Goal: Information Seeking & Learning: Learn about a topic

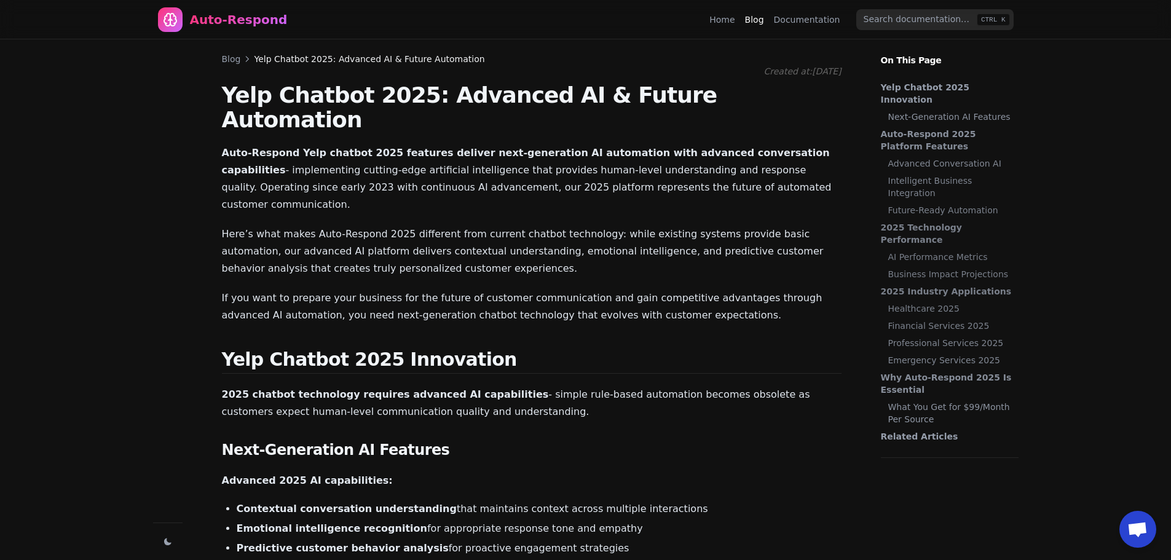
scroll to position [1376, 0]
click at [232, 25] on div "Auto-Respond" at bounding box center [239, 19] width 98 height 17
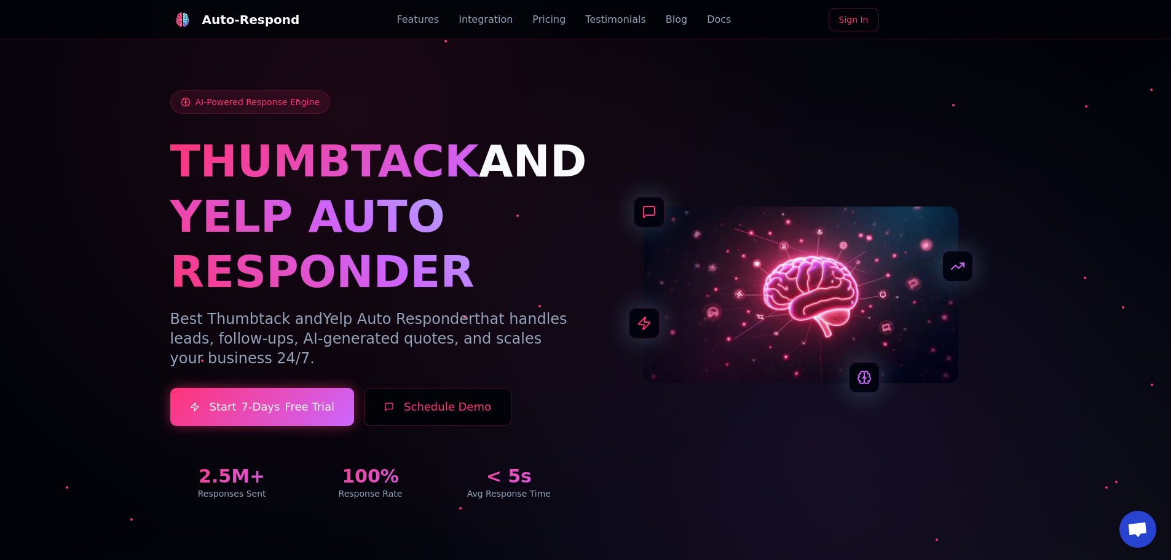
click at [684, 23] on div "Features Integration Pricing Testimonials Blog Docs" at bounding box center [563, 19] width 334 height 15
click at [666, 23] on link "Blog" at bounding box center [677, 19] width 22 height 15
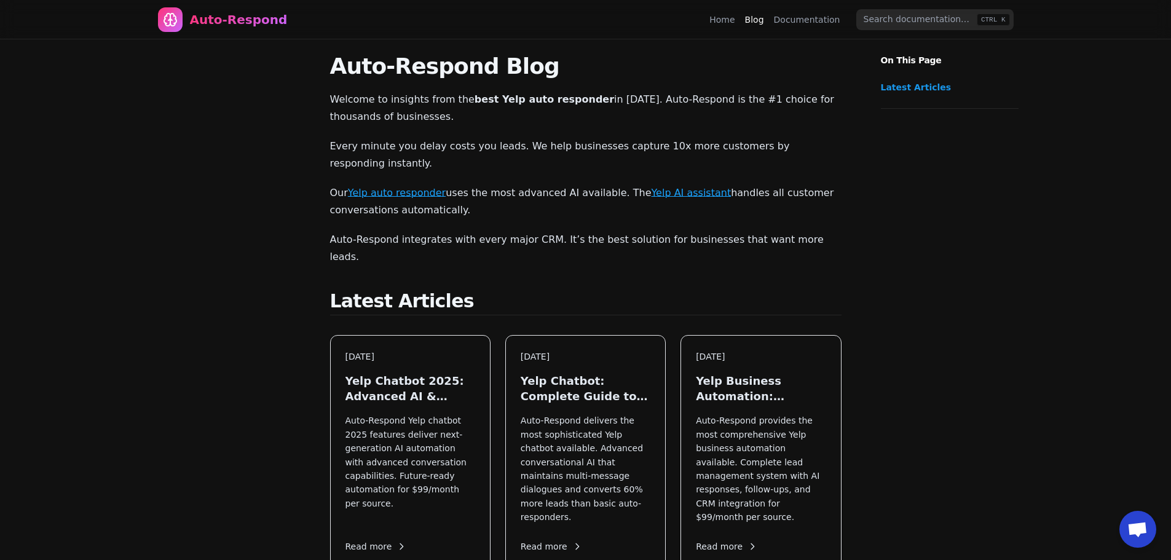
click at [803, 20] on link "Documentation" at bounding box center [807, 20] width 66 height 12
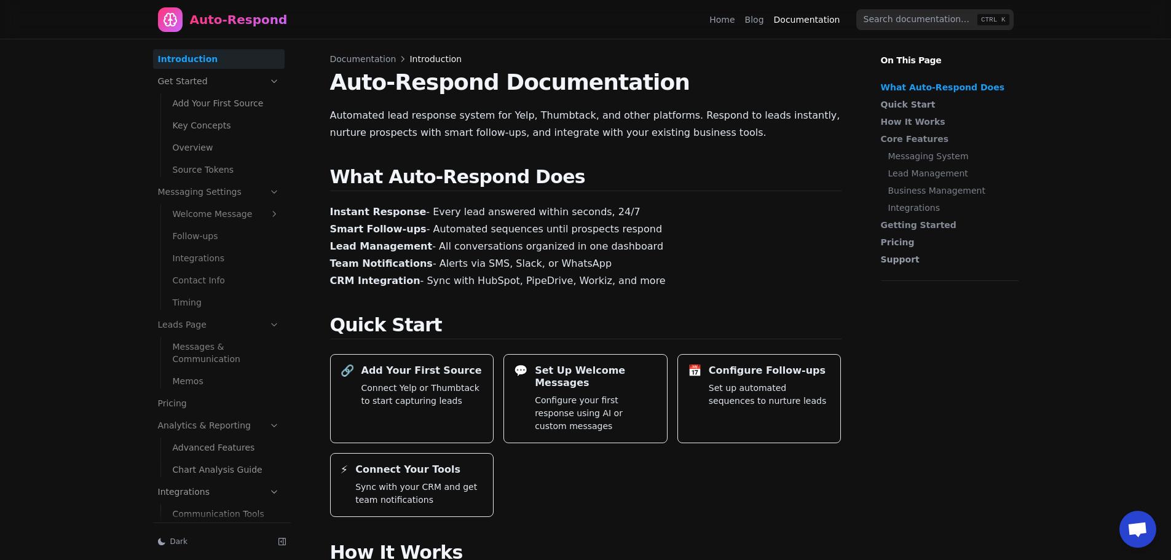
click at [755, 23] on link "Blog" at bounding box center [754, 20] width 19 height 12
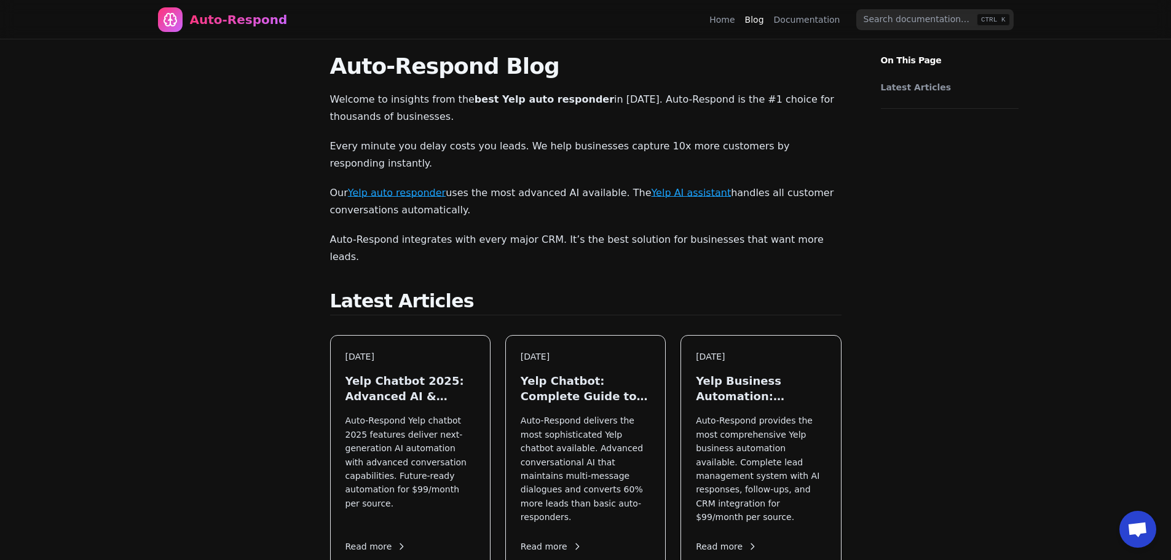
drag, startPoint x: 594, startPoint y: 119, endPoint x: 593, endPoint y: 111, distance: 7.5
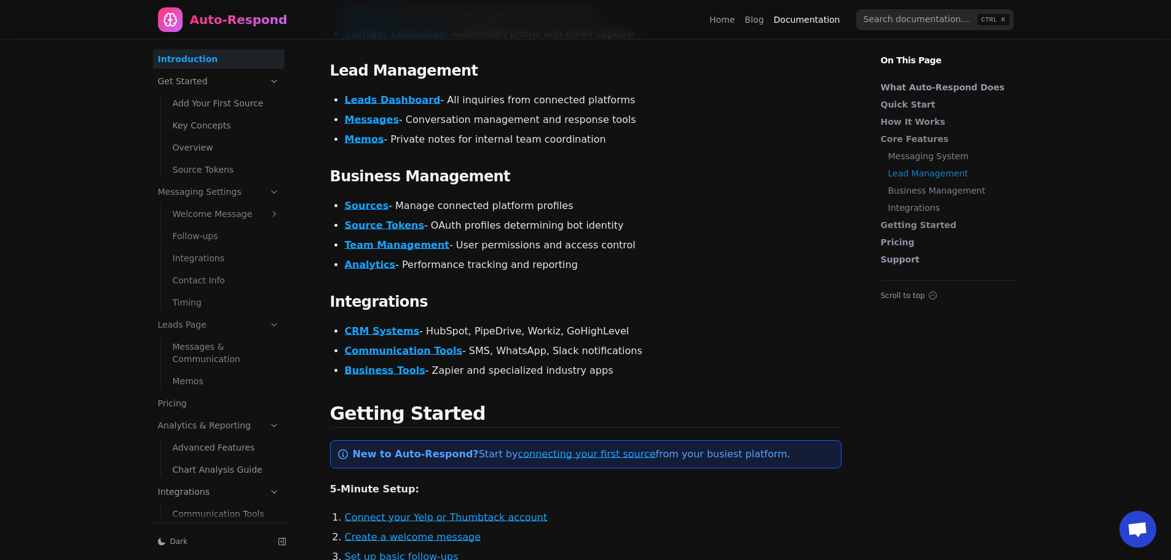
scroll to position [752, 0]
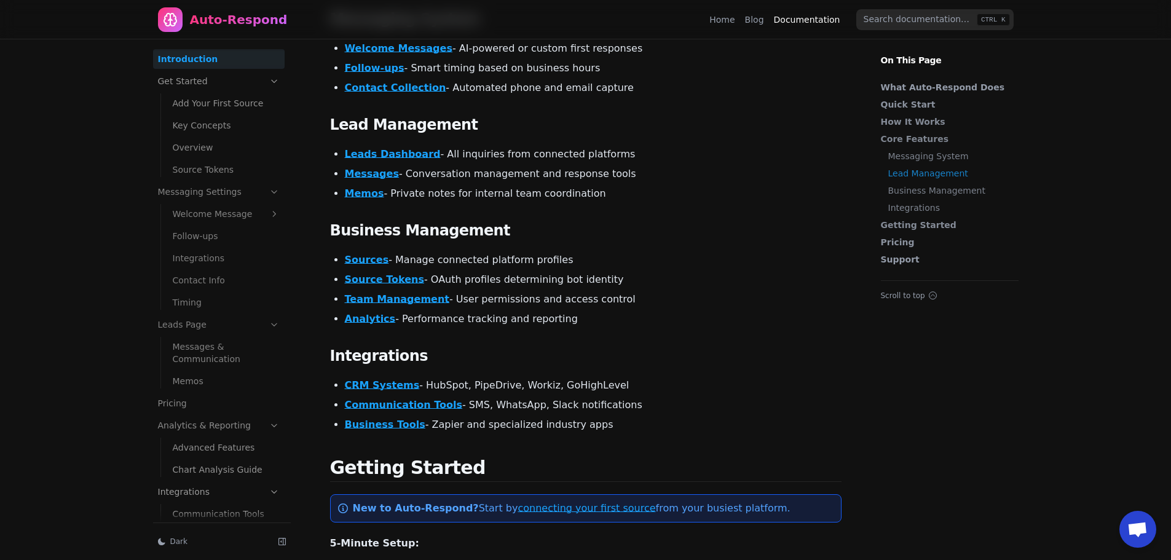
click at [753, 19] on link "Blog" at bounding box center [754, 20] width 19 height 12
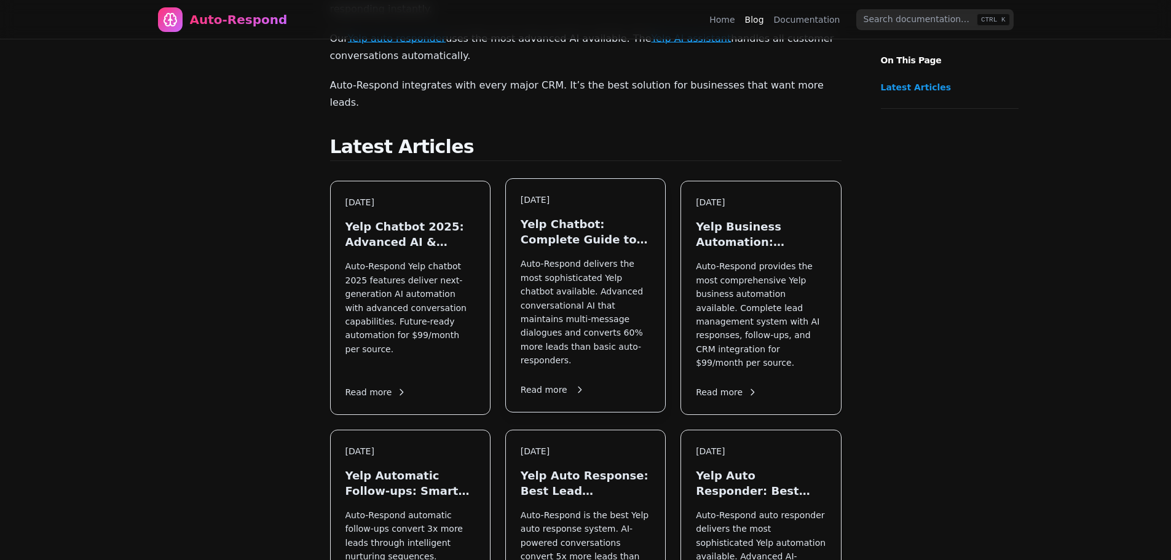
scroll to position [205, 0]
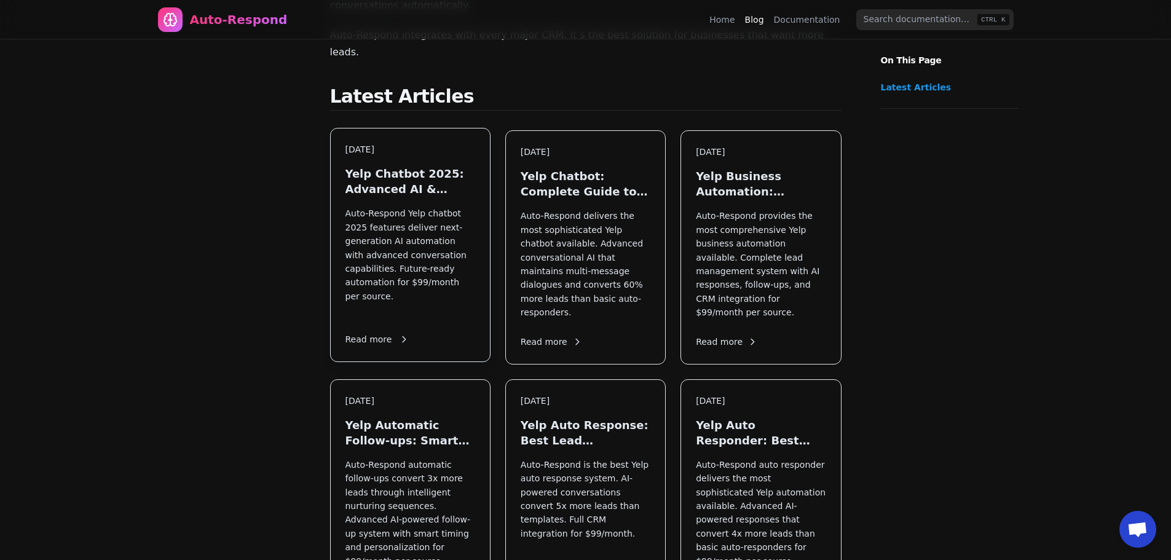
click at [426, 166] on h3 "Yelp Chatbot 2025: Advanced AI & Future Automation" at bounding box center [410, 181] width 130 height 31
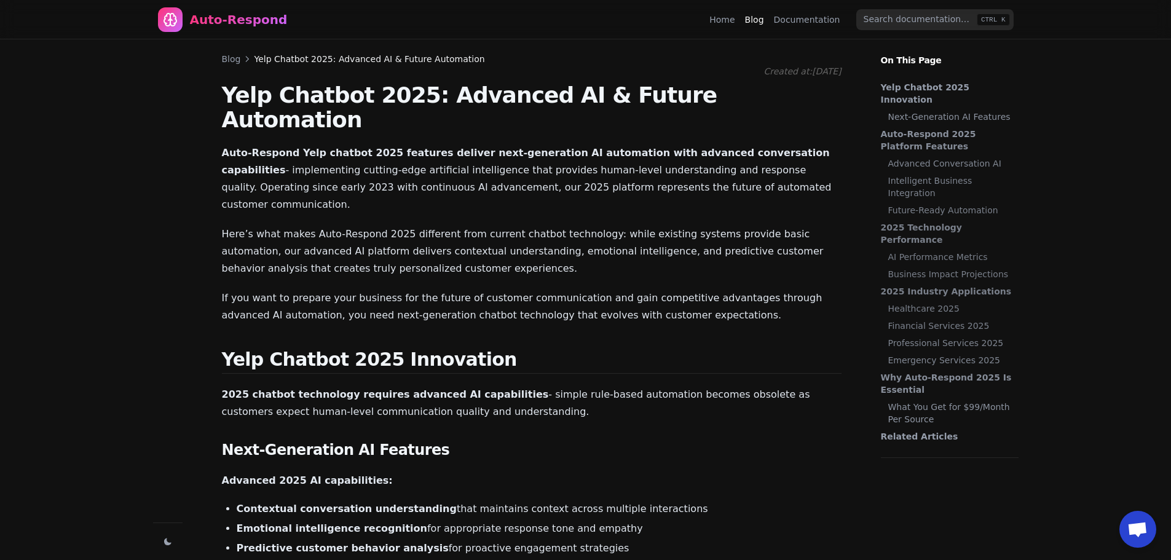
scroll to position [1376, 0]
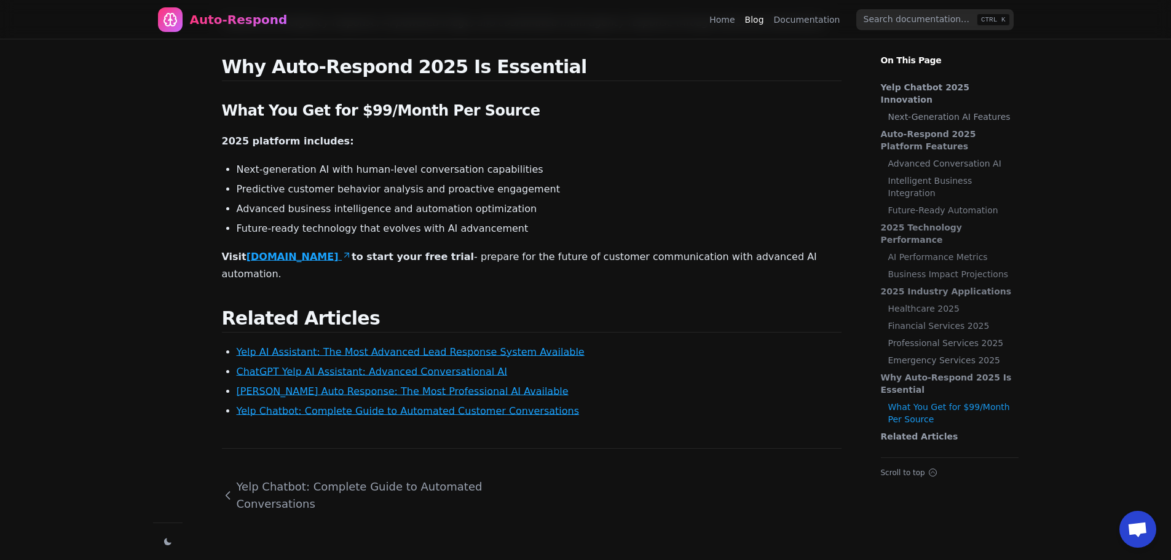
scroll to position [205, 0]
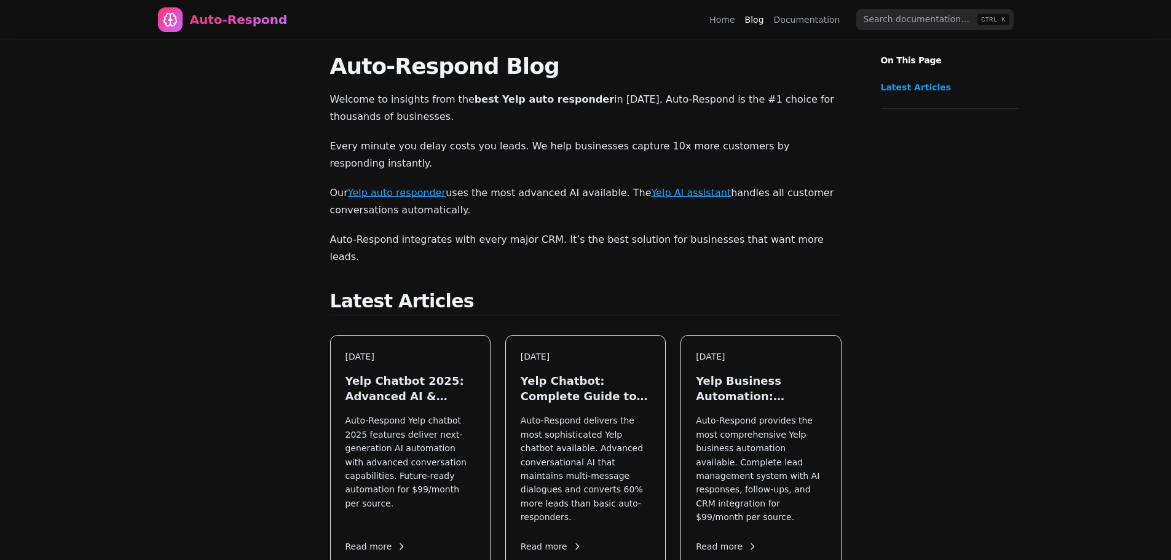
scroll to position [205, 0]
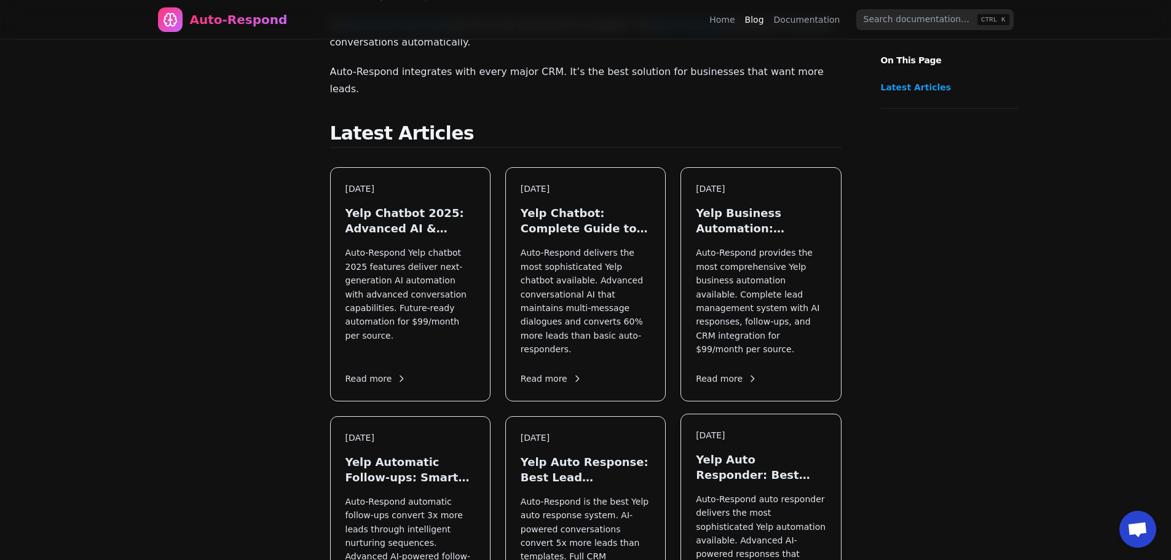
scroll to position [103, 0]
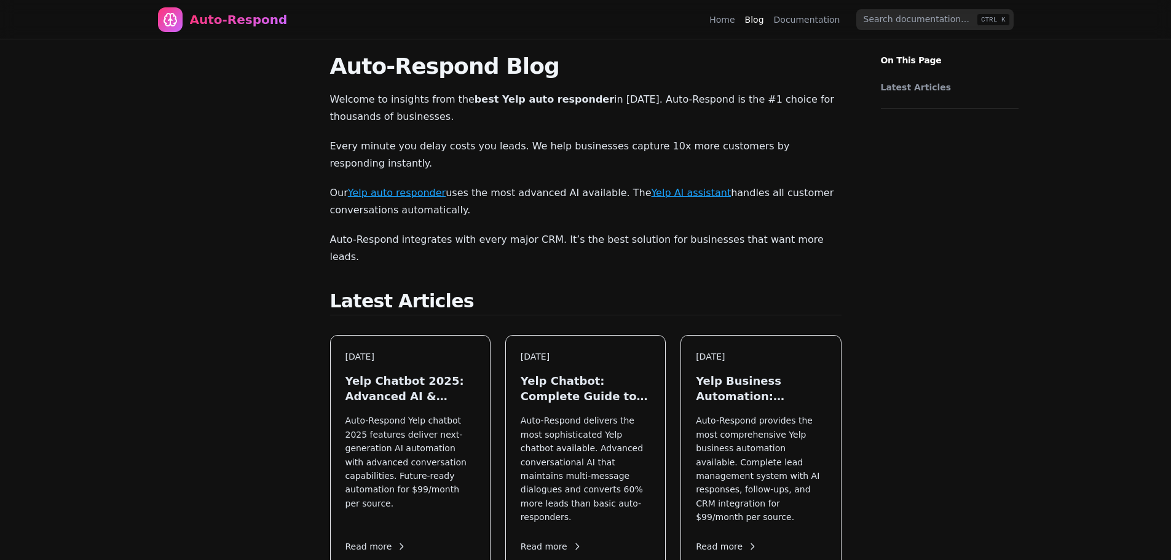
scroll to position [103, 0]
click at [912, 16] on input "search" at bounding box center [934, 19] width 157 height 21
drag, startPoint x: 920, startPoint y: 69, endPoint x: 918, endPoint y: 87, distance: 17.3
click at [920, 70] on ul "Latest Articles" at bounding box center [949, 87] width 157 height 42
click at [918, 87] on link "Latest Articles" at bounding box center [947, 87] width 132 height 12
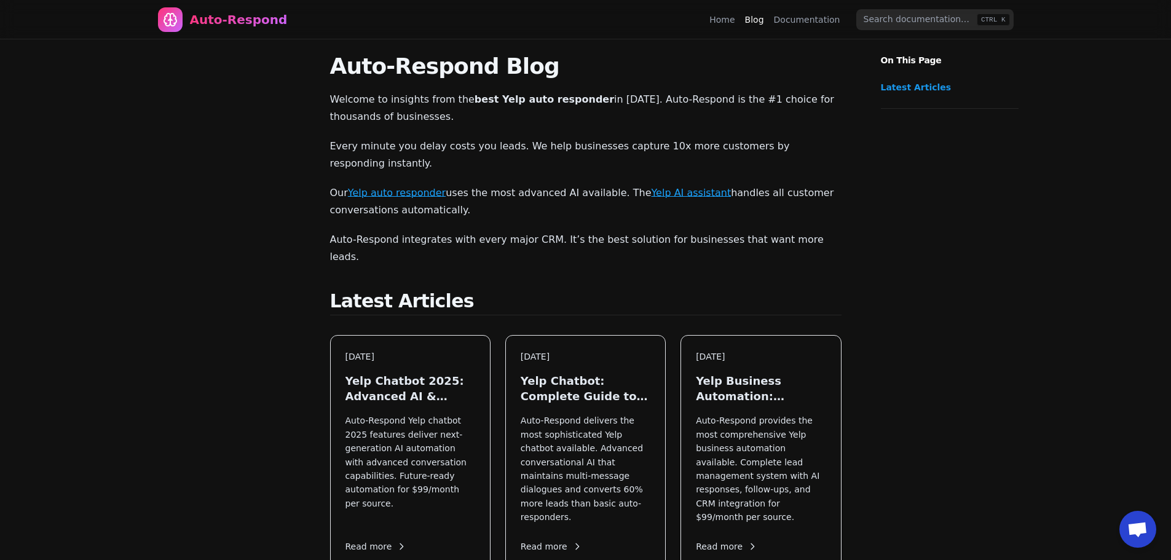
scroll to position [216, 0]
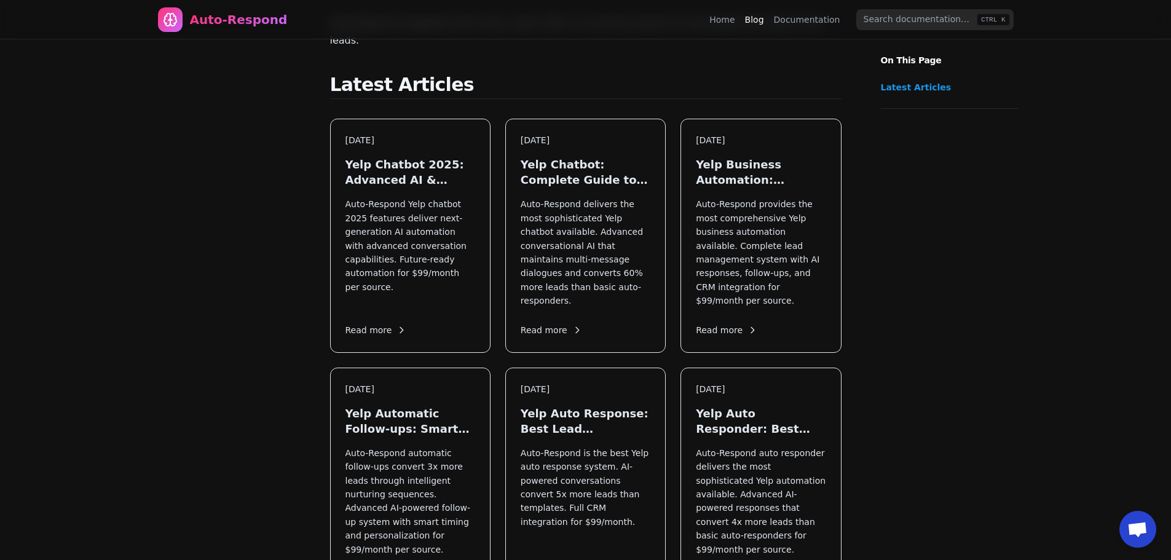
click at [916, 87] on link "Latest Articles" at bounding box center [947, 87] width 132 height 12
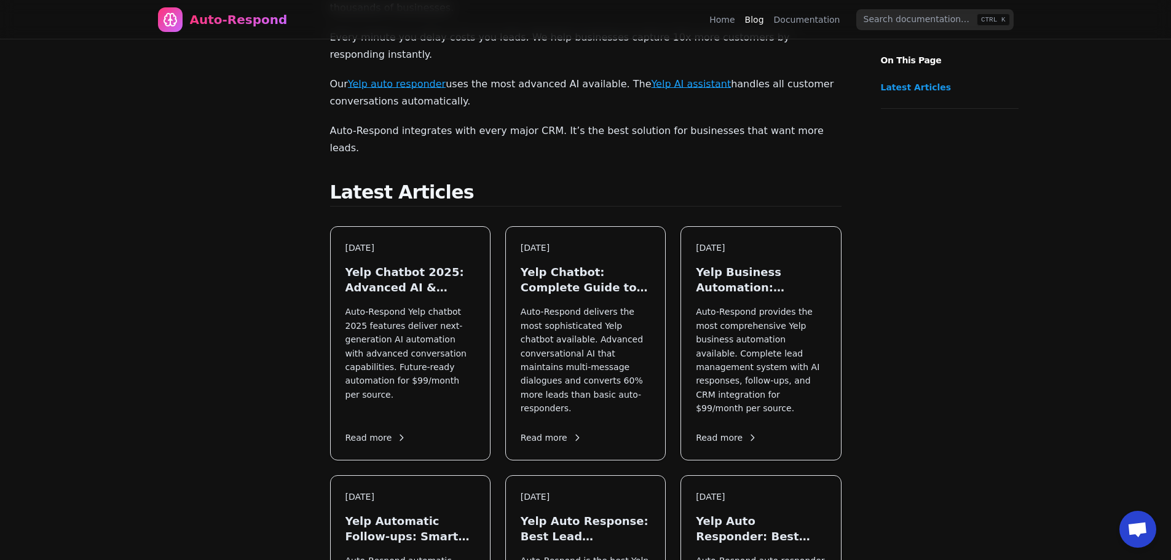
scroll to position [0, 0]
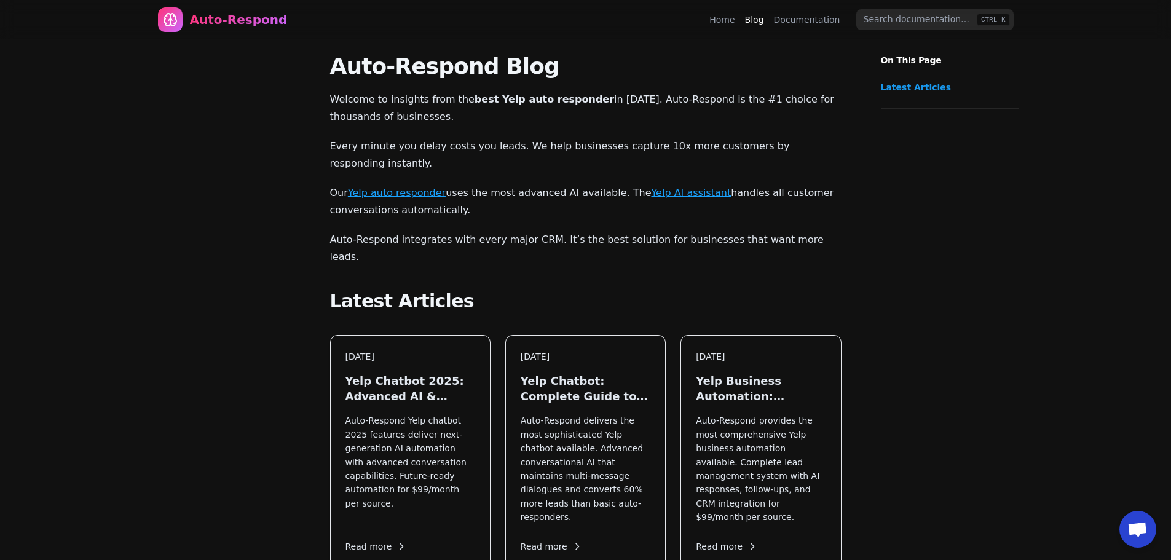
click at [794, 22] on link "Documentation" at bounding box center [807, 20] width 66 height 12
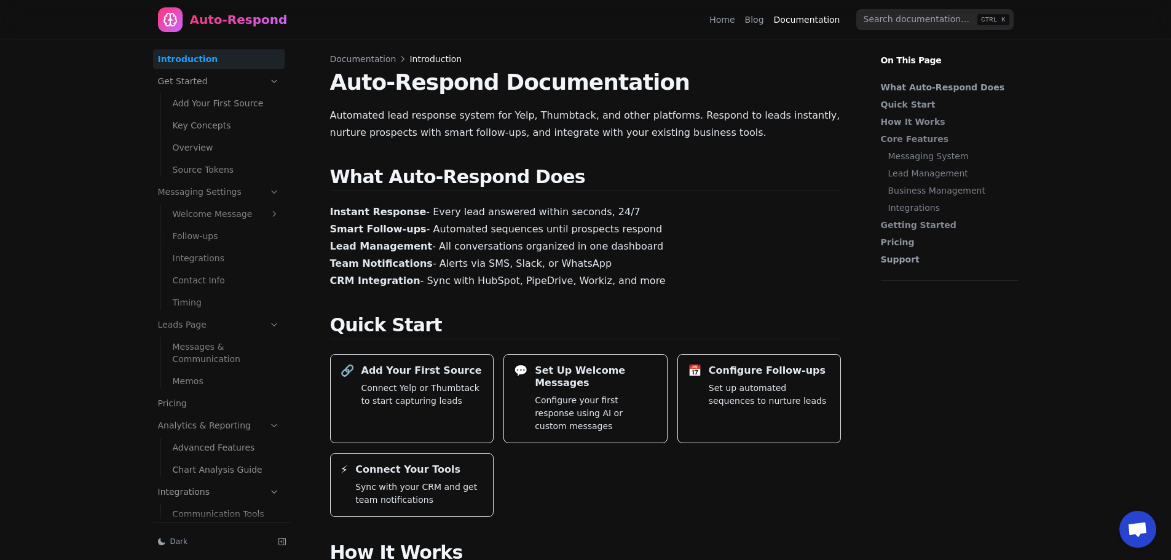
click at [770, 21] on div "Home Blog Documentation" at bounding box center [777, 20] width 136 height 20
click at [759, 17] on link "Blog" at bounding box center [754, 20] width 19 height 12
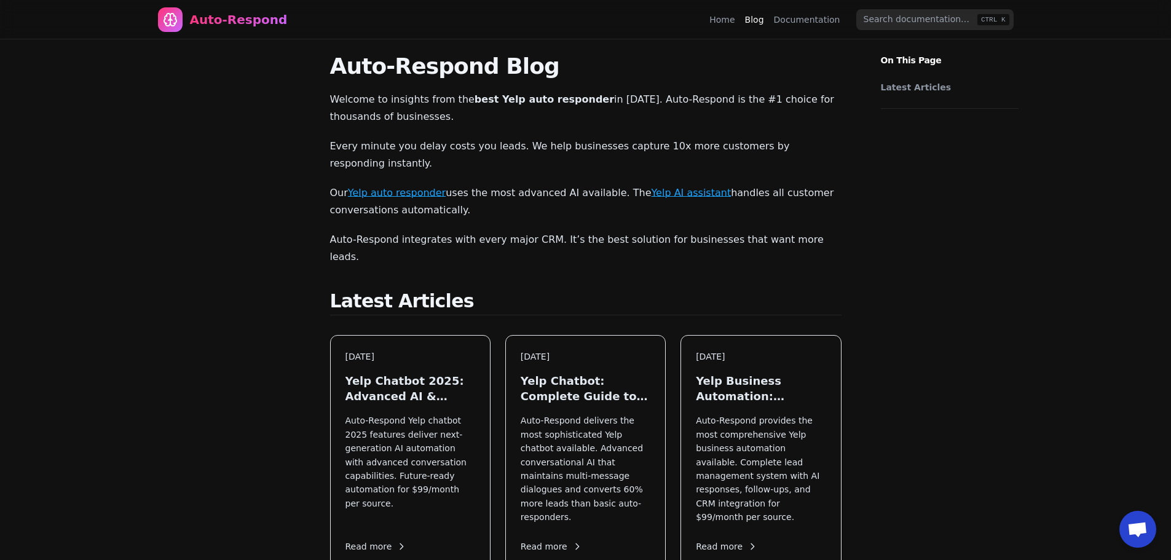
click at [731, 18] on link "Home" at bounding box center [721, 20] width 25 height 12
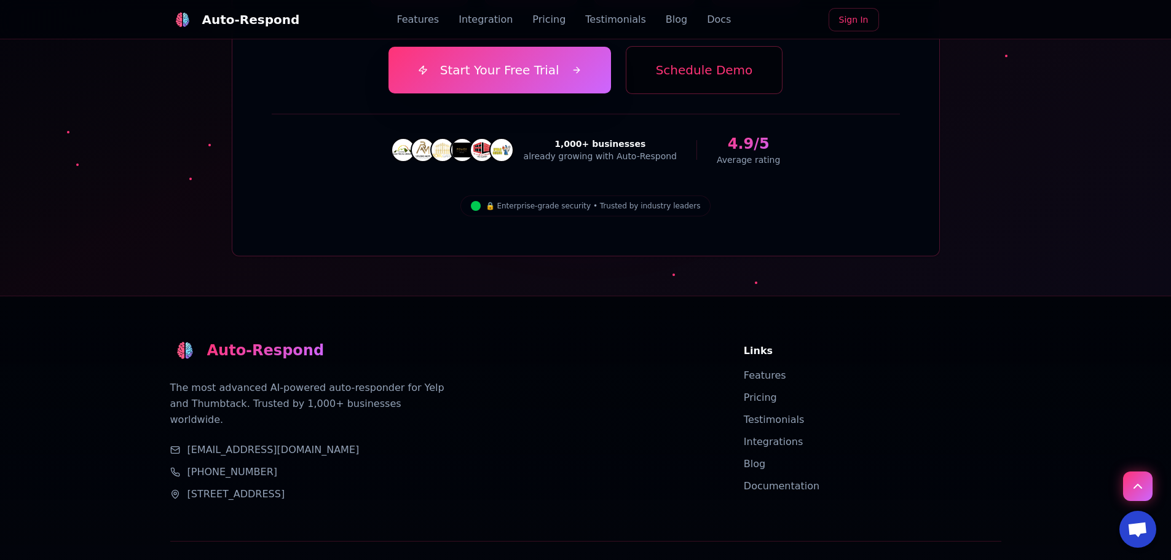
scroll to position [4340, 0]
click at [757, 457] on link "Blog" at bounding box center [755, 463] width 22 height 12
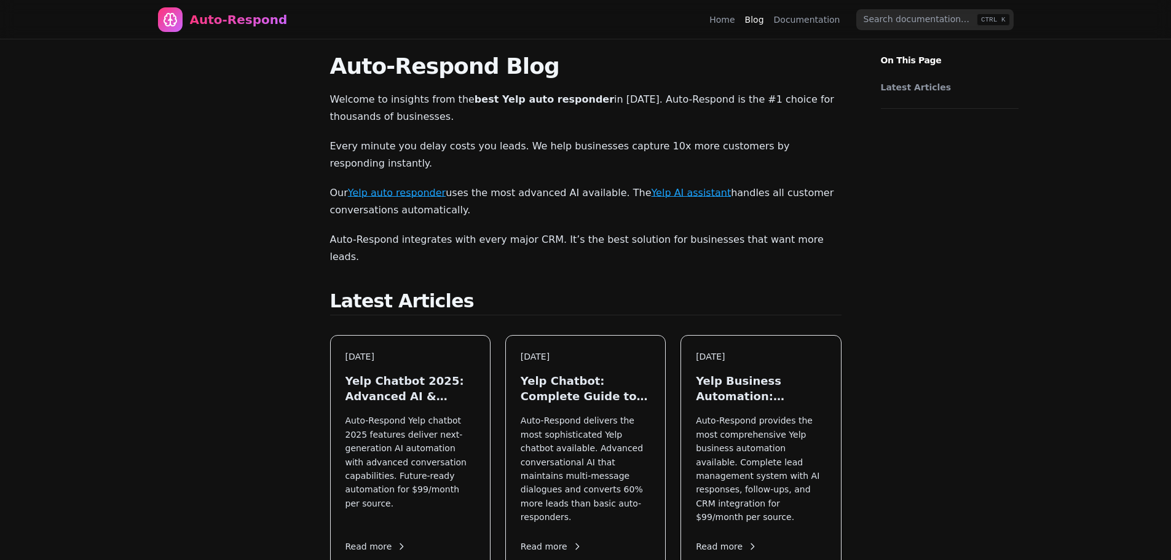
scroll to position [205, 0]
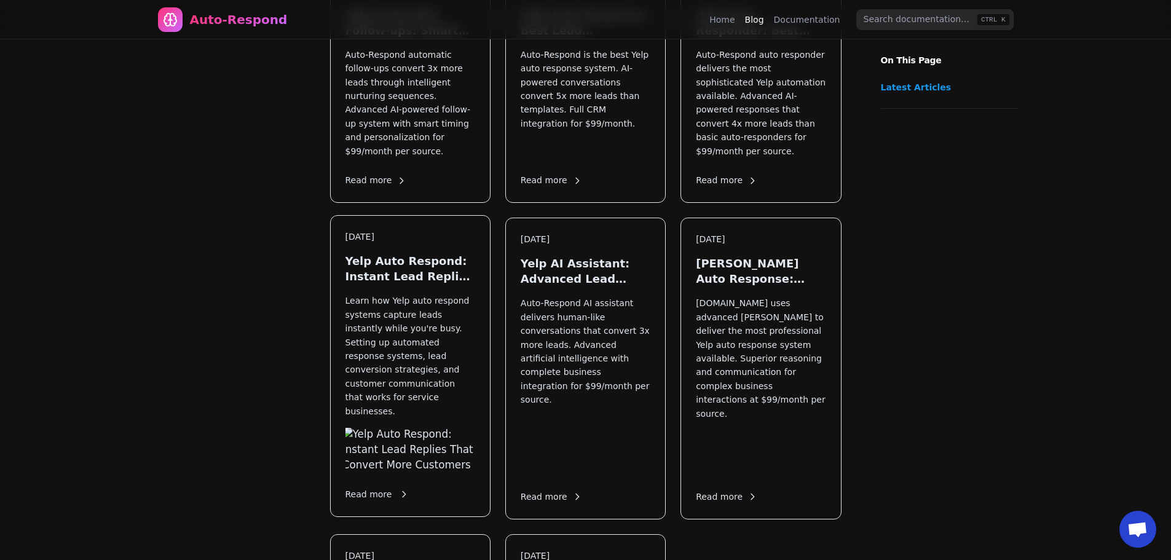
scroll to position [819, 0]
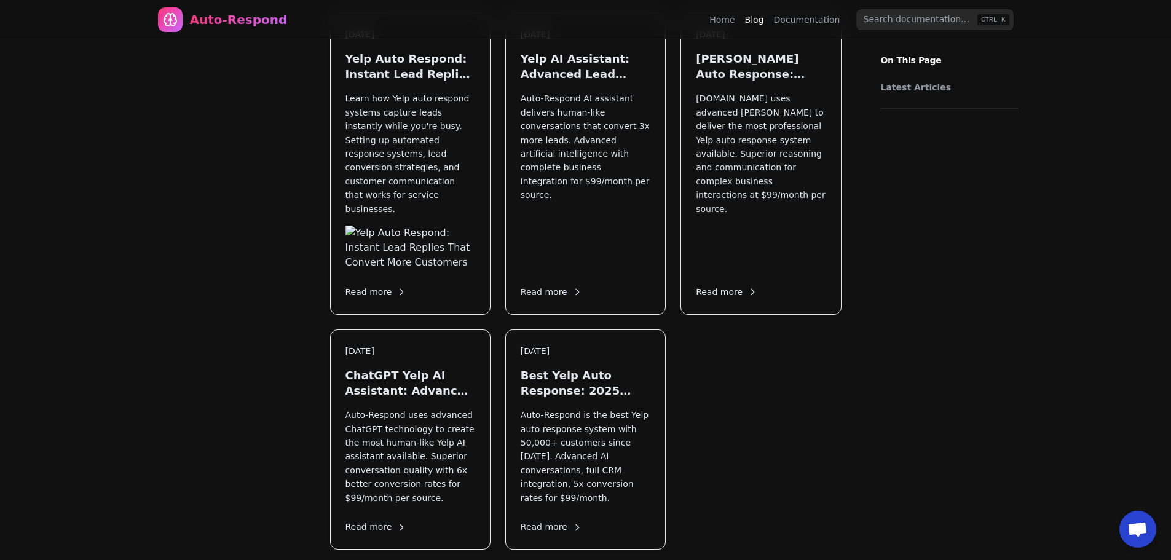
click at [750, 282] on div "[DATE] Yelp Chatbot 2025: Advanced AI & Future Automation Auto-Respond Yelp cha…" at bounding box center [585, 33] width 511 height 1034
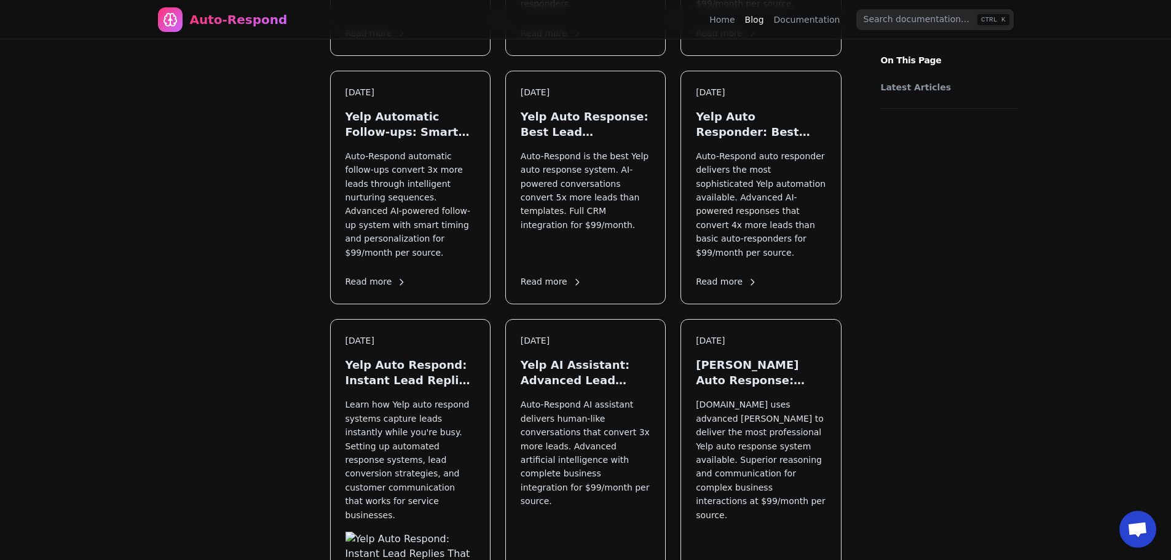
scroll to position [512, 0]
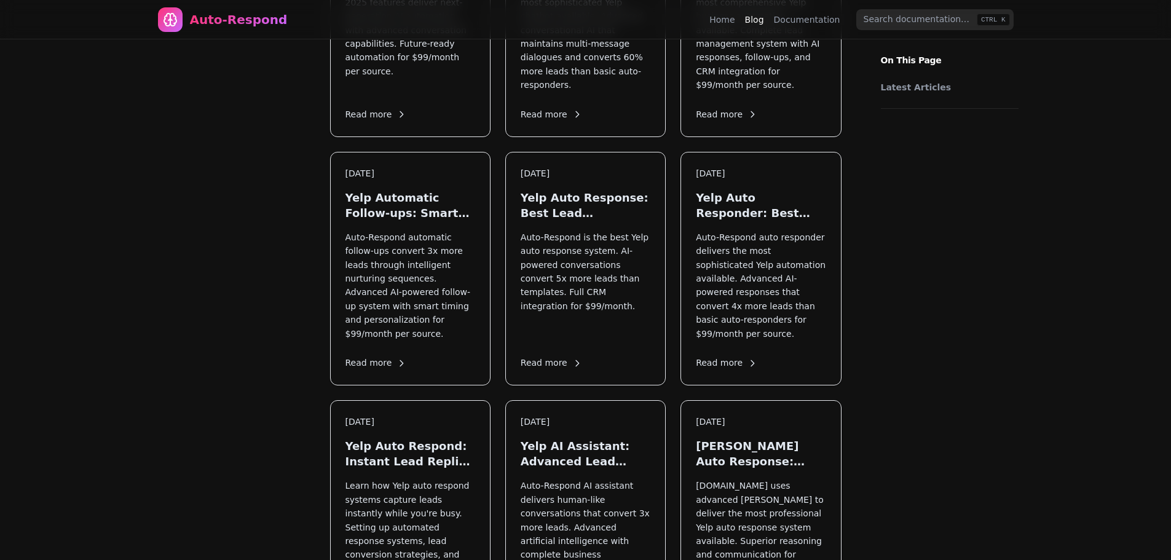
scroll to position [308, 0]
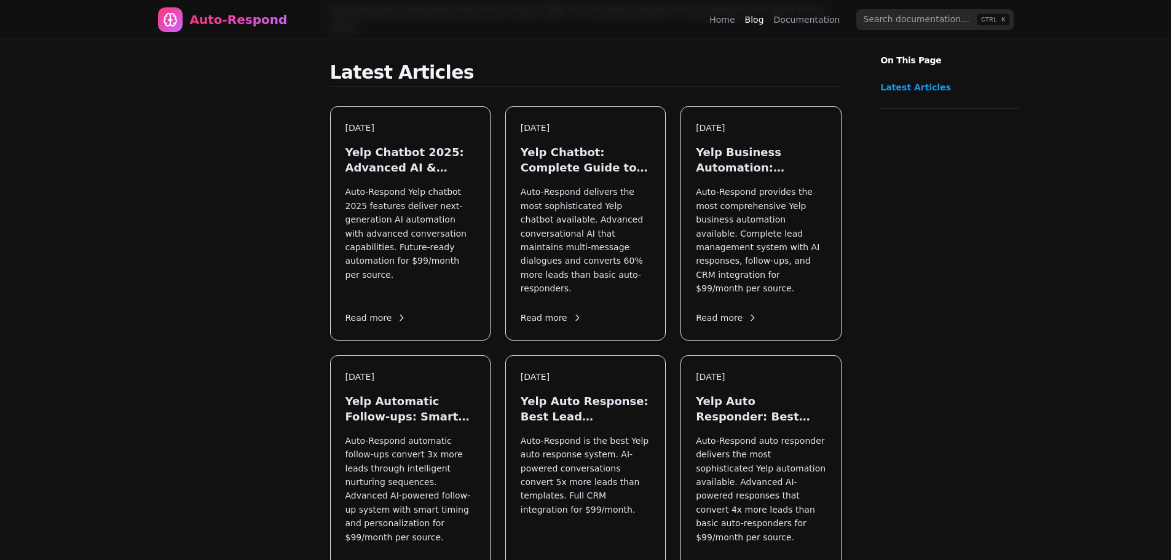
scroll to position [98, 0]
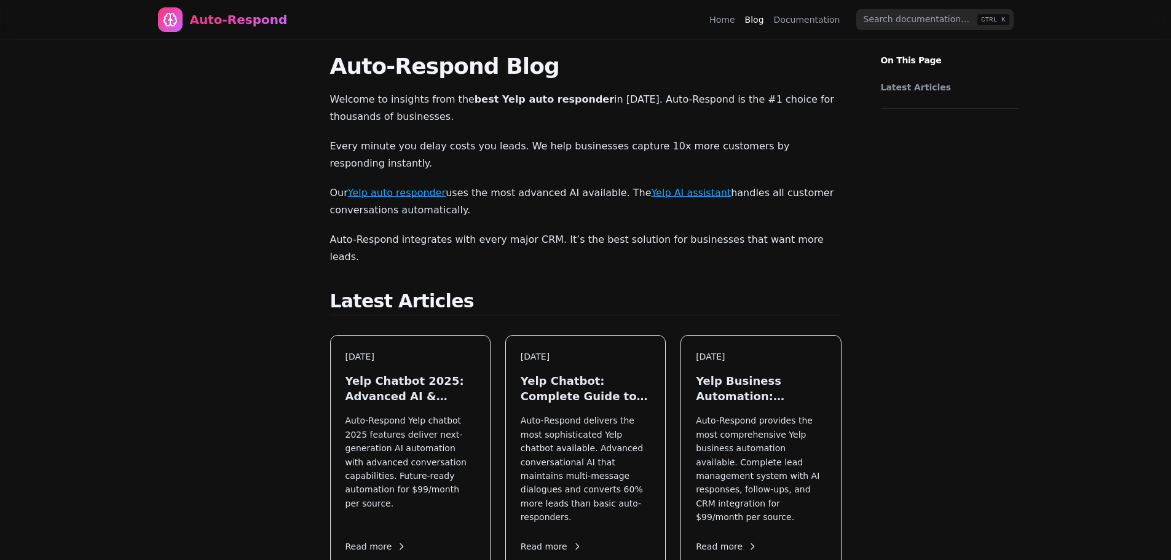
scroll to position [83, 0]
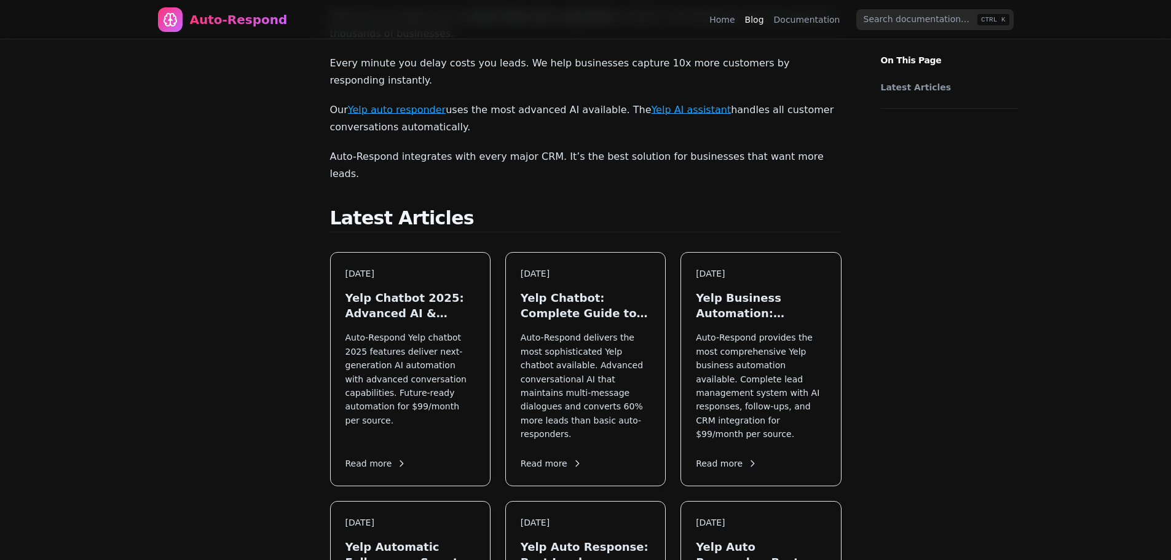
click at [461, 207] on h2 "Latest Articles" at bounding box center [585, 219] width 511 height 25
click at [476, 207] on link "Permalink for this section" at bounding box center [486, 218] width 20 height 22
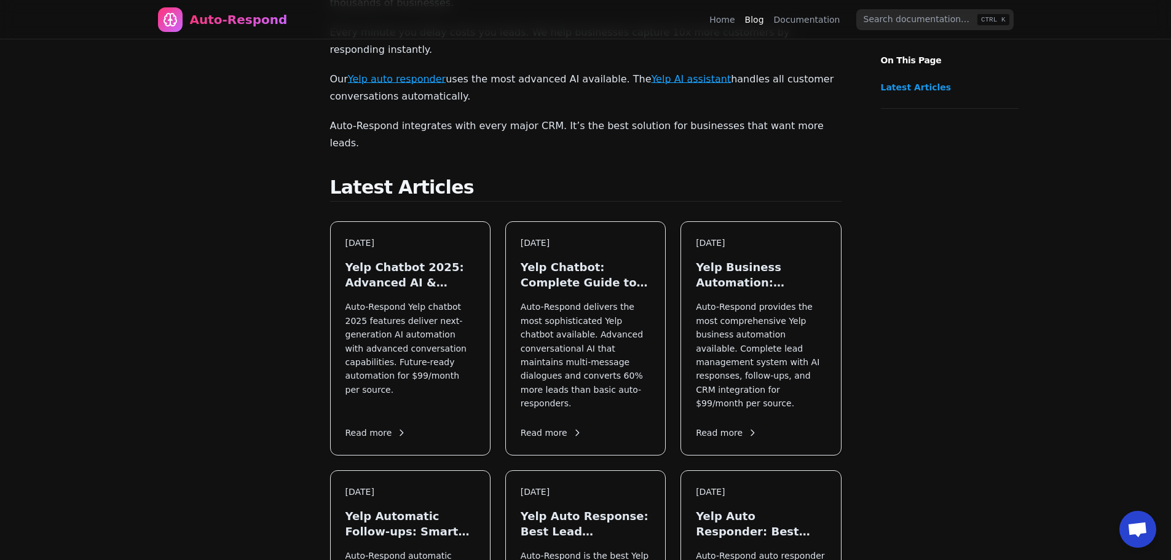
click at [476, 176] on link "Permalink for this section" at bounding box center [486, 187] width 20 height 22
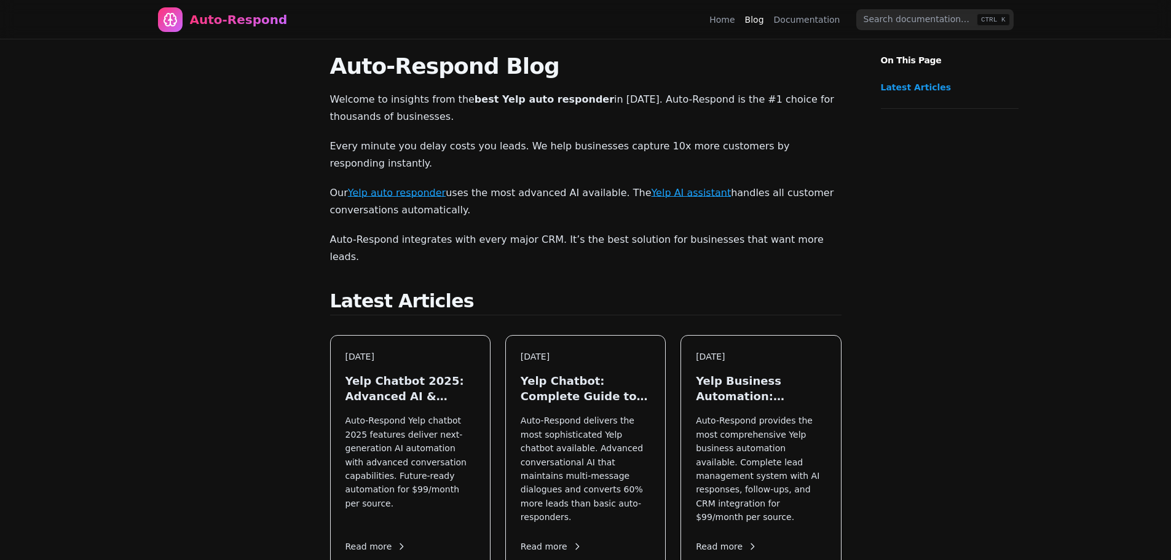
scroll to position [216, 0]
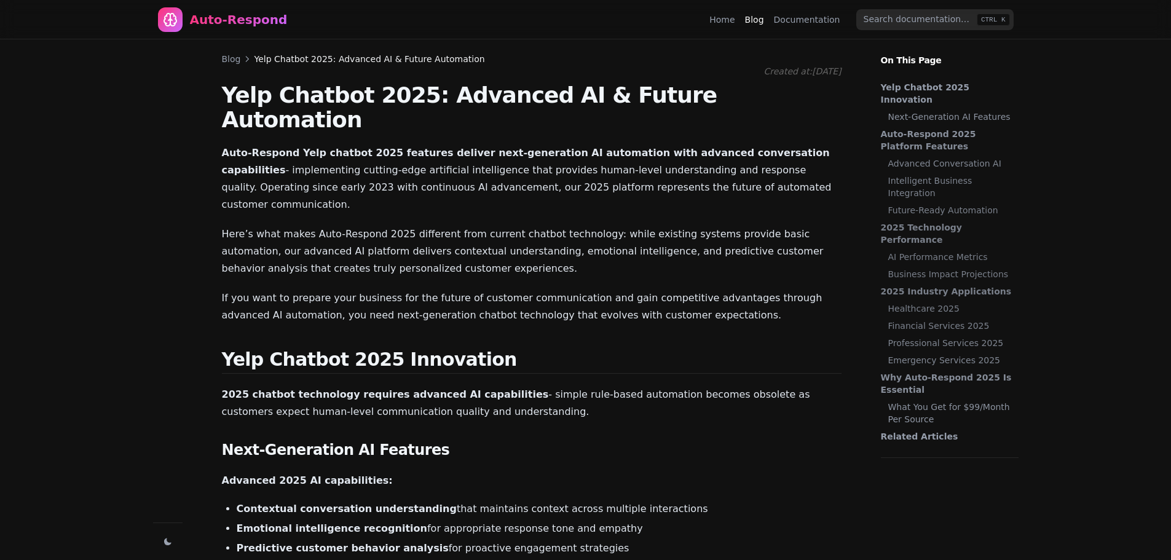
scroll to position [1376, 0]
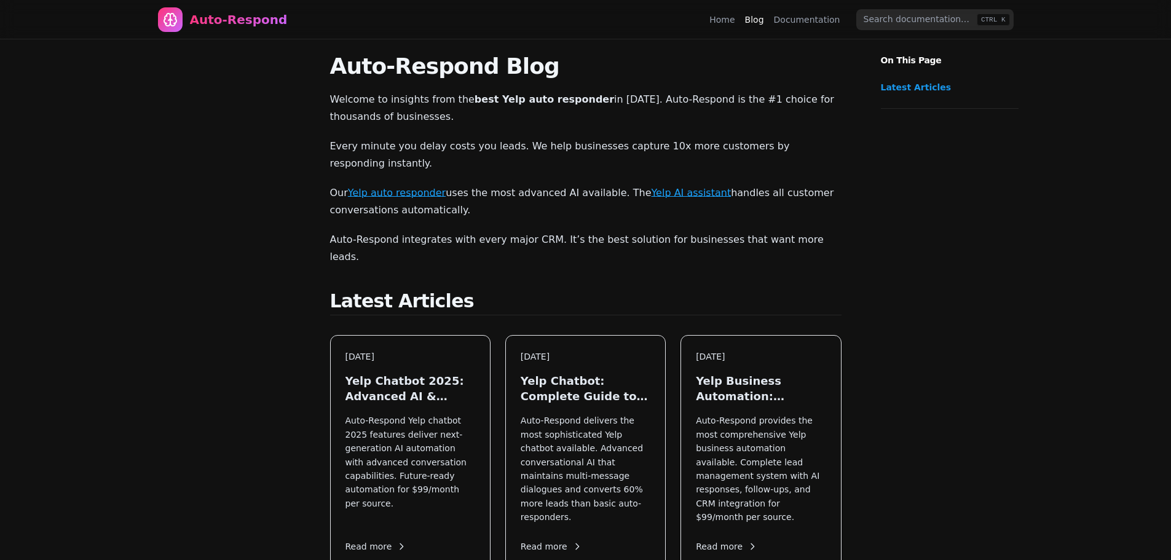
scroll to position [216, 0]
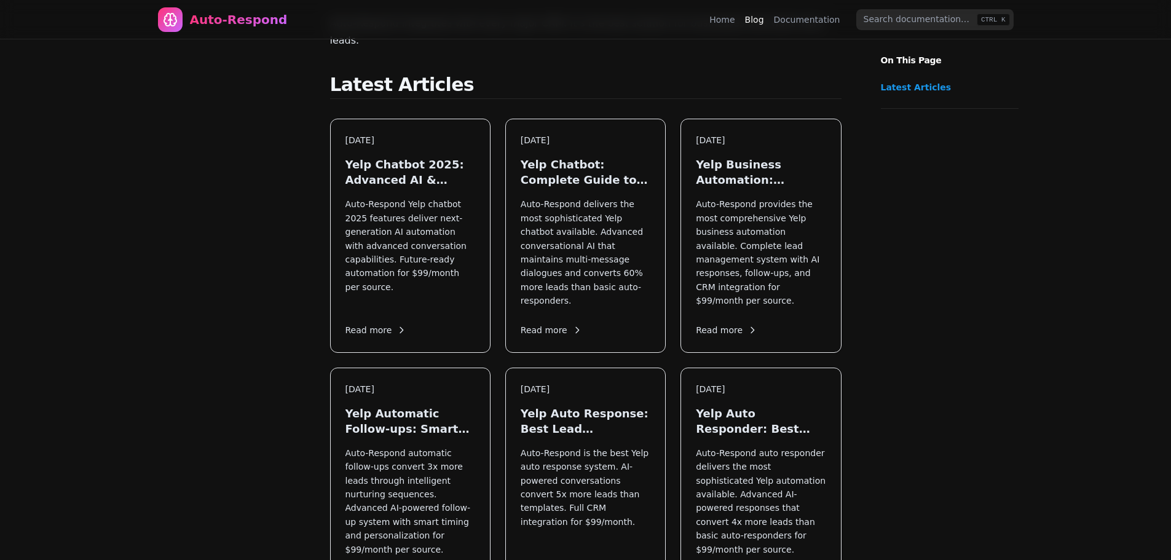
click at [183, 135] on div "Best Yelp Auto Response: 2025 Complete Guide ChatGPT Yelp AI Assistant: Advance…" at bounding box center [585, 512] width 885 height 1379
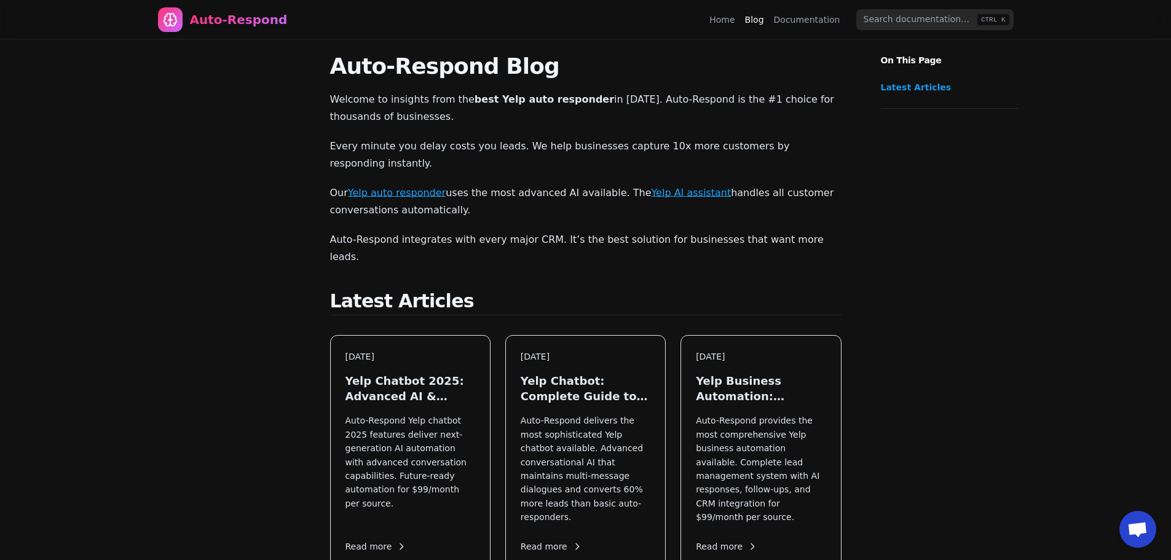
scroll to position [216, 0]
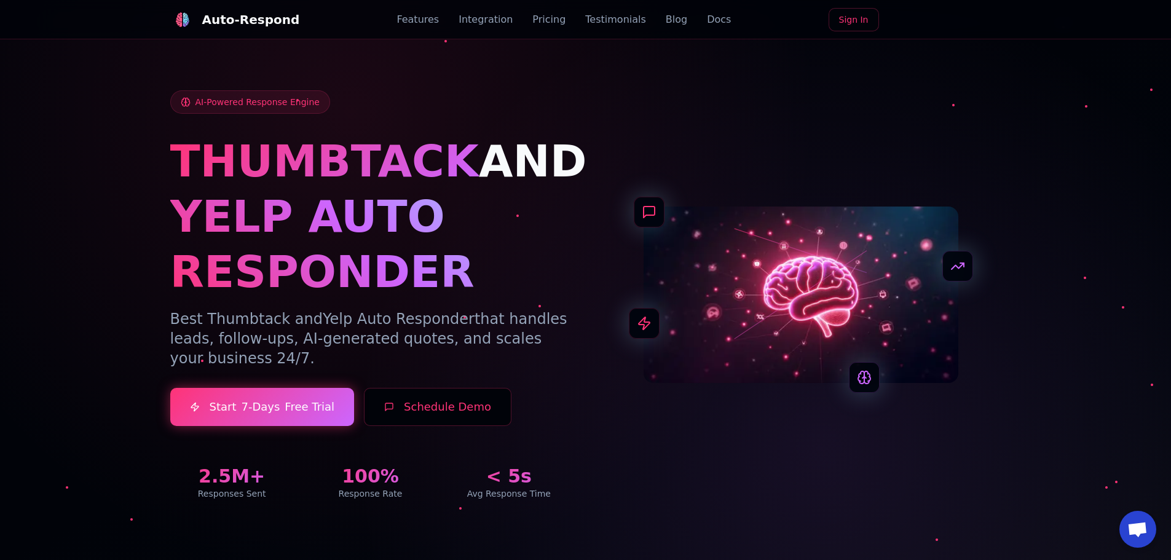
click at [707, 23] on link "Docs" at bounding box center [719, 19] width 24 height 15
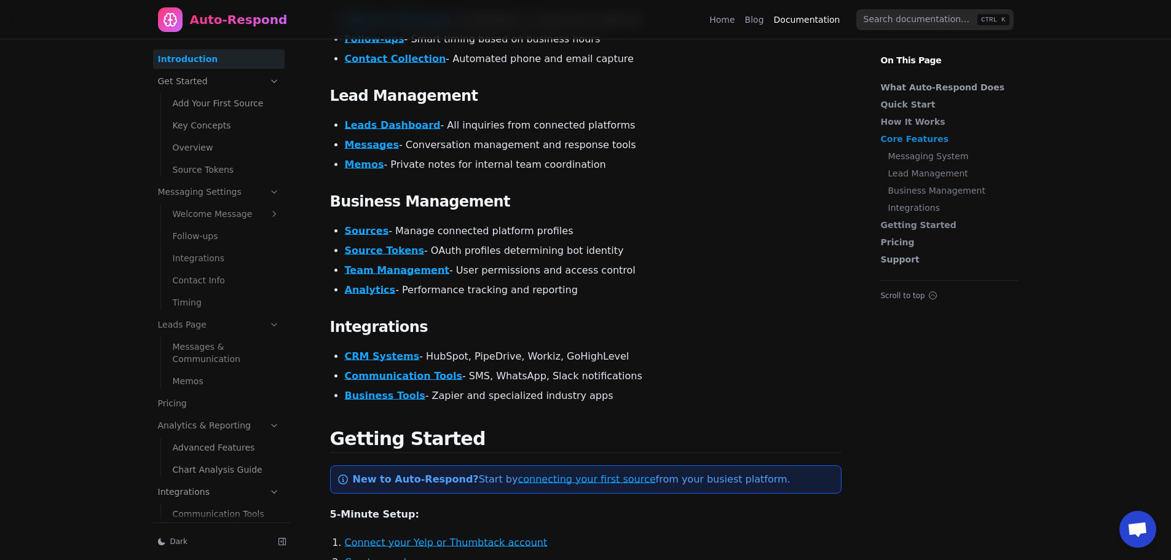
scroll to position [615, 0]
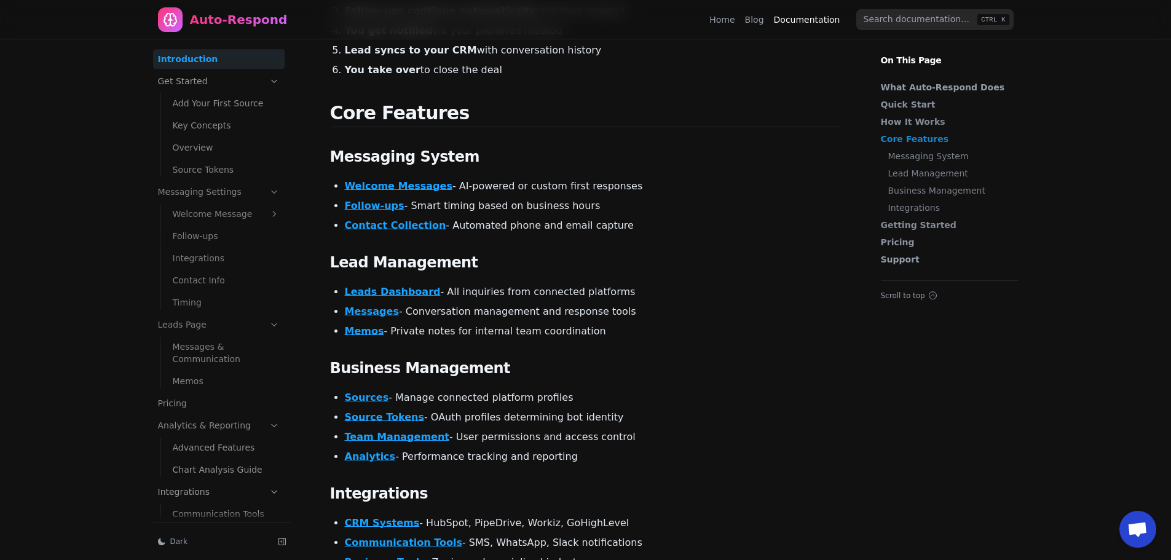
click at [764, 19] on link "Blog" at bounding box center [754, 20] width 19 height 12
